Goal: Transaction & Acquisition: Purchase product/service

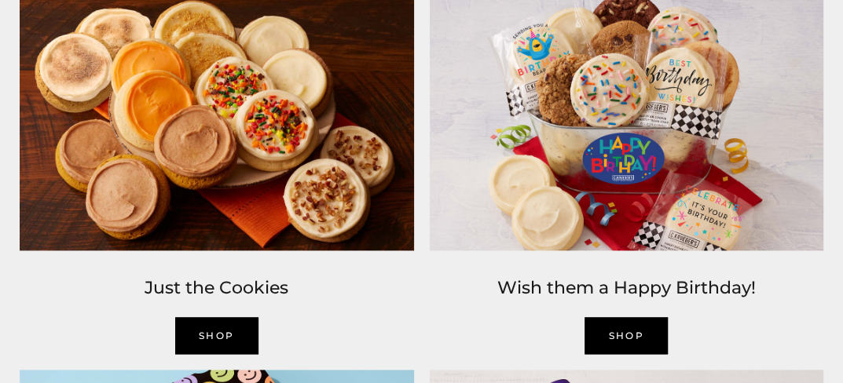
scroll to position [1336, 0]
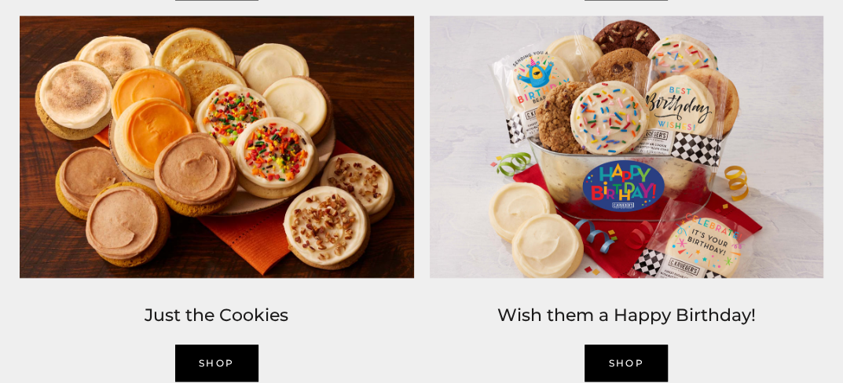
click at [625, 361] on link "SHOP" at bounding box center [626, 363] width 83 height 37
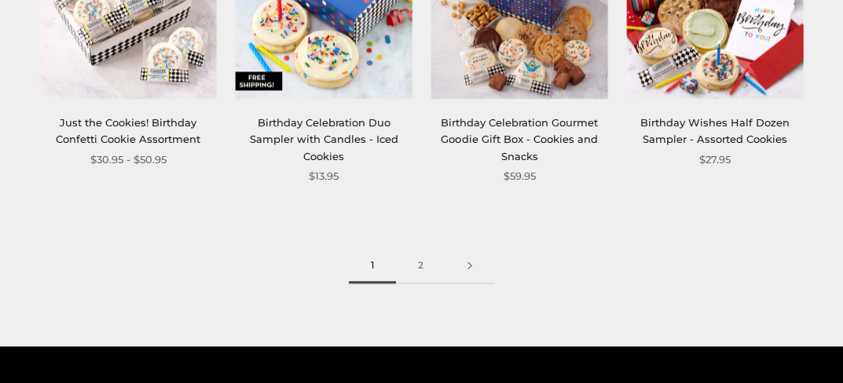
scroll to position [1807, 0]
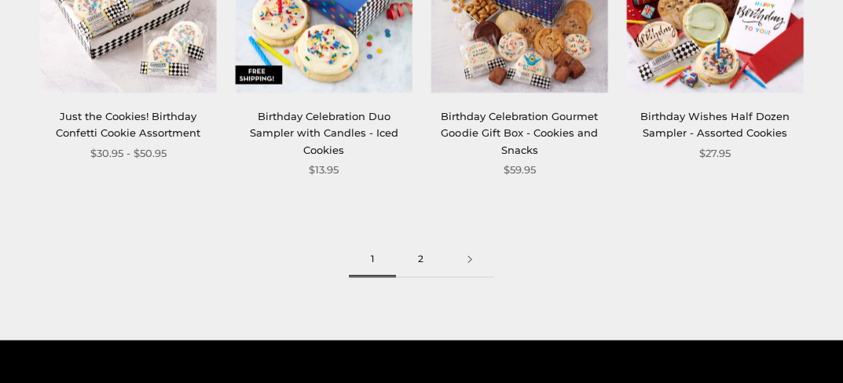
click at [423, 256] on link "2" at bounding box center [420, 259] width 49 height 35
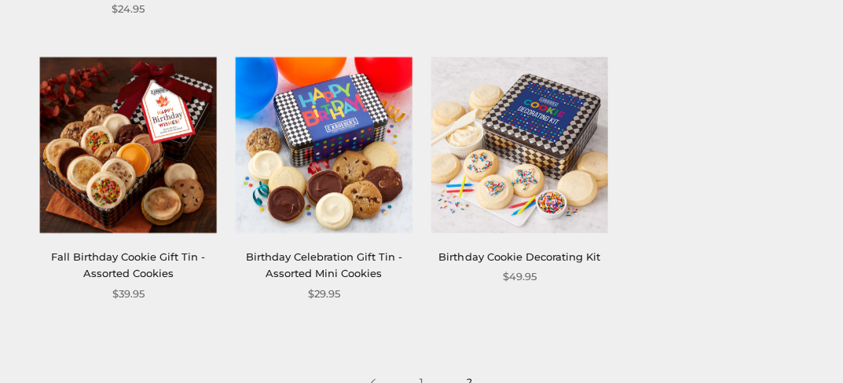
scroll to position [864, 0]
